Goal: Check status: Check status

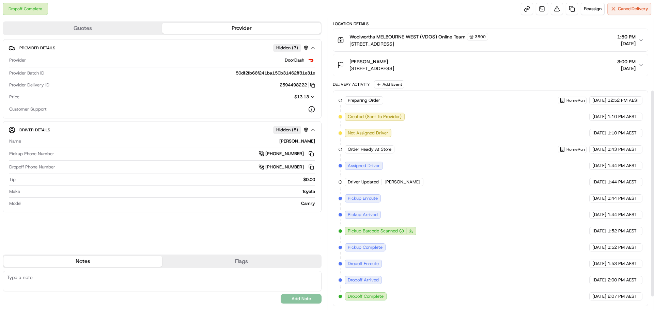
scroll to position [17, 0]
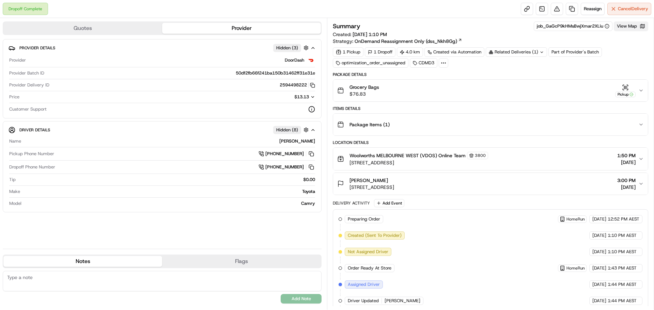
click at [633, 29] on button "View Map" at bounding box center [631, 26] width 34 height 10
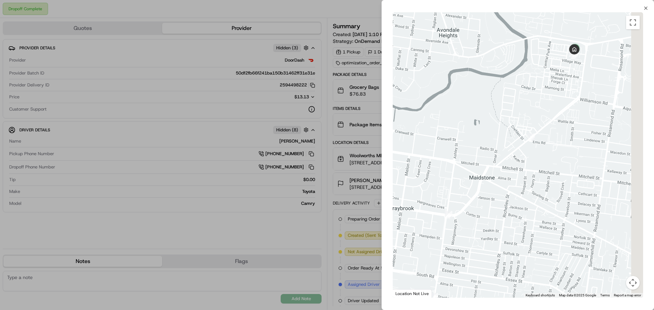
drag, startPoint x: 522, startPoint y: 128, endPoint x: 478, endPoint y: 222, distance: 104.1
click at [478, 222] on div at bounding box center [518, 155] width 250 height 286
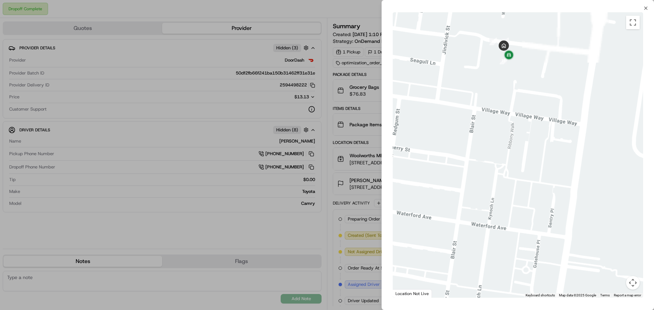
drag, startPoint x: 529, startPoint y: 120, endPoint x: 516, endPoint y: 178, distance: 59.7
click at [516, 178] on div at bounding box center [518, 155] width 250 height 286
